Goal: Task Accomplishment & Management: Use online tool/utility

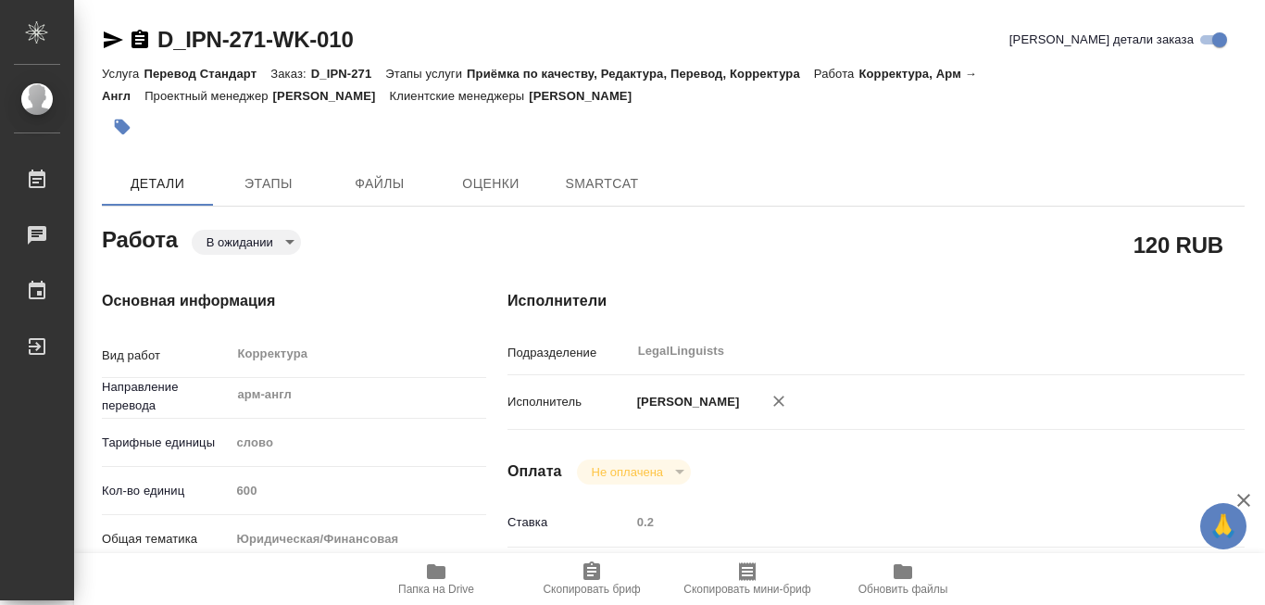
type textarea "x"
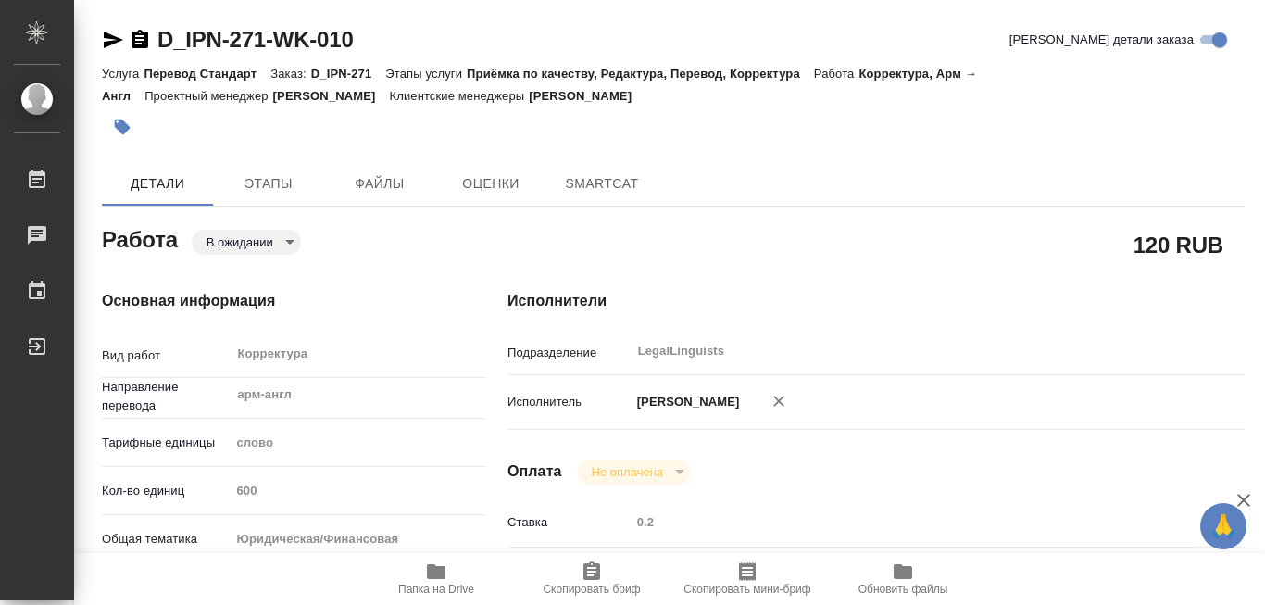
type textarea "x"
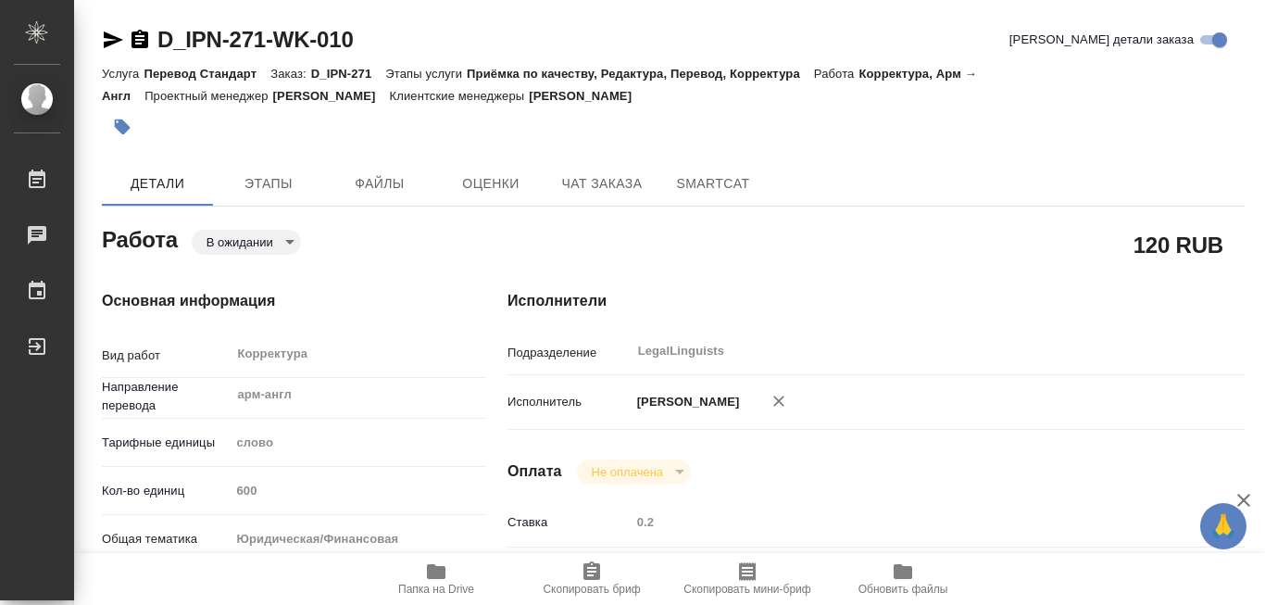
scroll to position [185, 0]
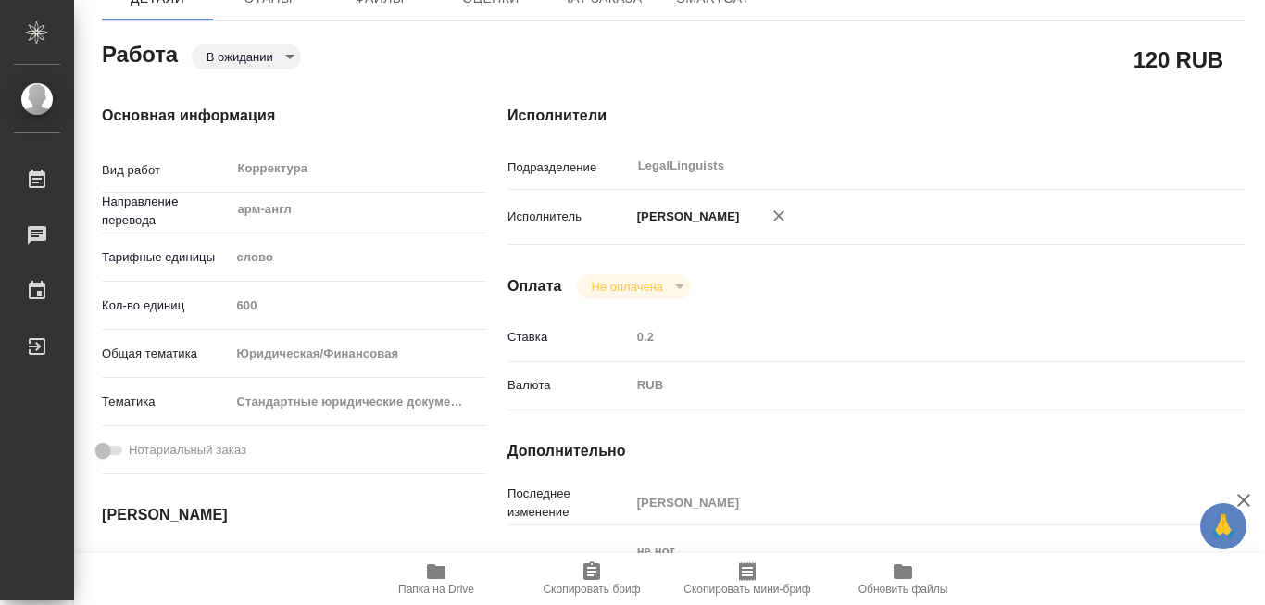
type textarea "x"
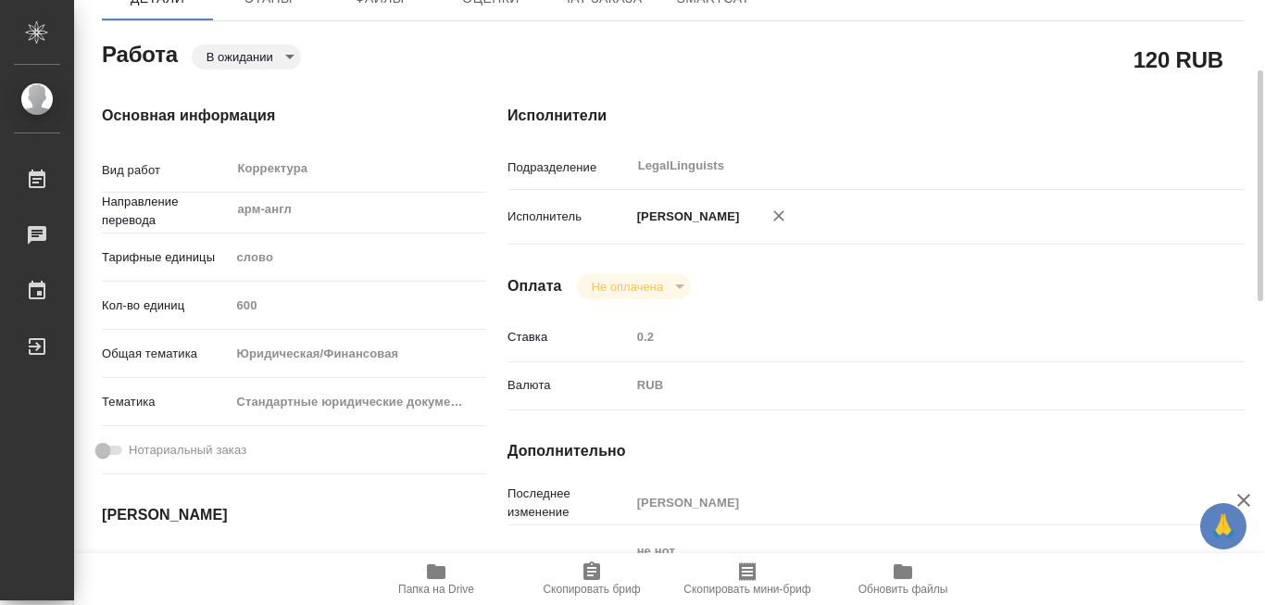
click at [441, 567] on icon "button" at bounding box center [436, 571] width 19 height 15
type textarea "x"
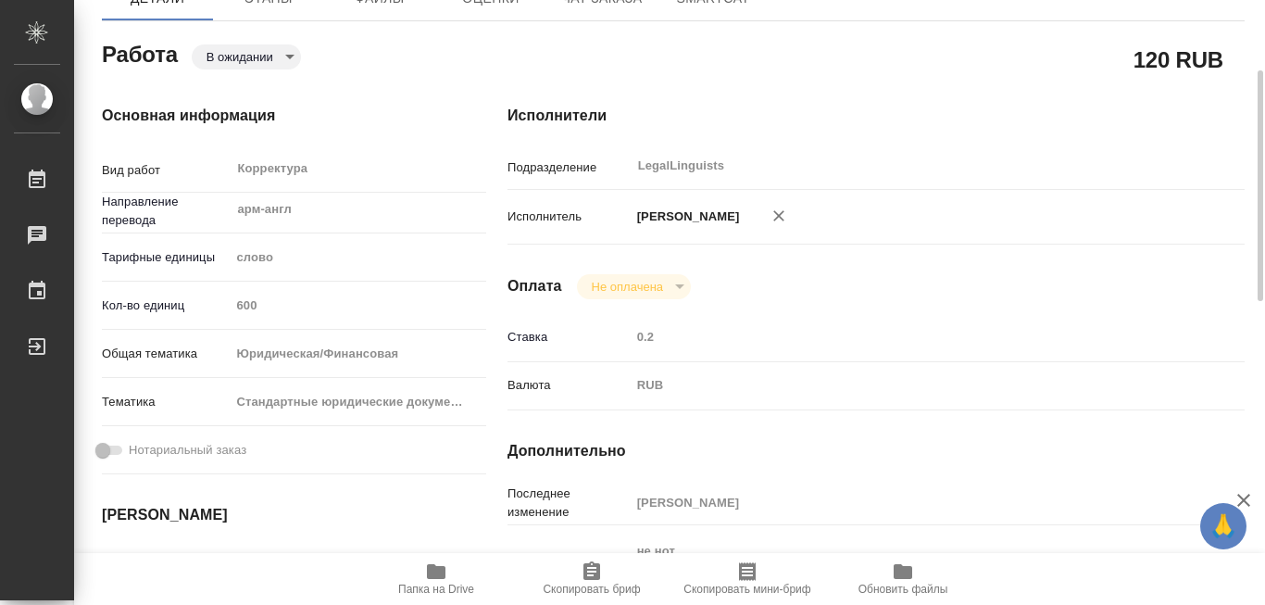
type textarea "x"
click at [441, 567] on icon "button" at bounding box center [436, 571] width 19 height 15
